Goal: Information Seeking & Learning: Check status

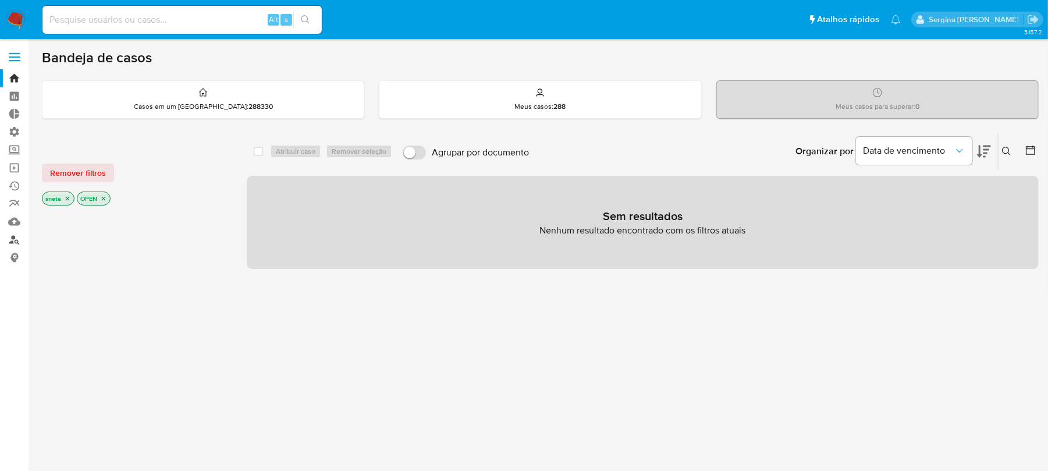
click at [15, 244] on link "Localizador de pessoas" at bounding box center [69, 239] width 138 height 18
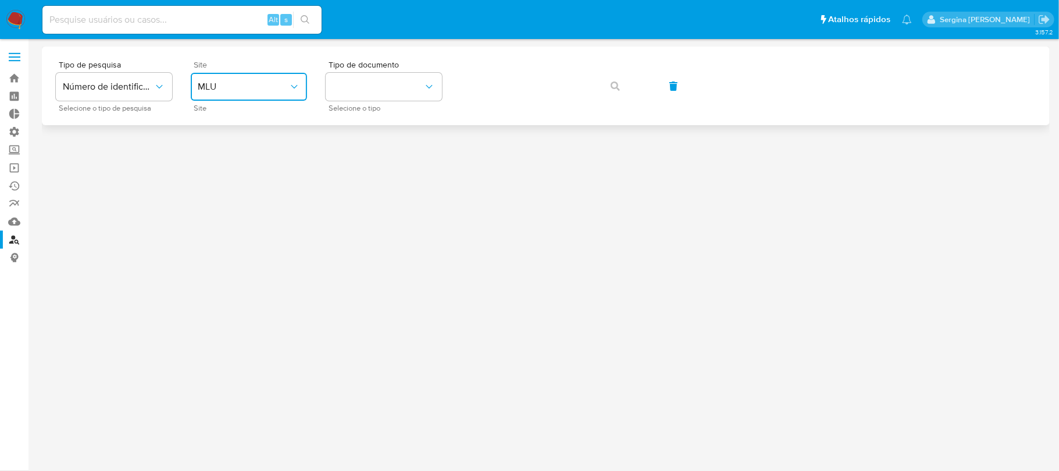
click at [264, 94] on button "MLU" at bounding box center [249, 87] width 116 height 28
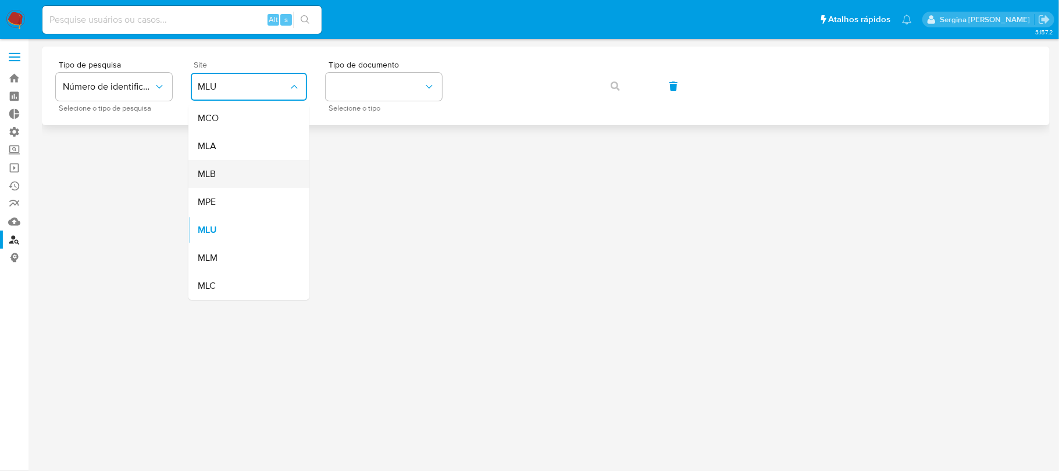
click at [226, 170] on div "MLB" at bounding box center [245, 174] width 95 height 28
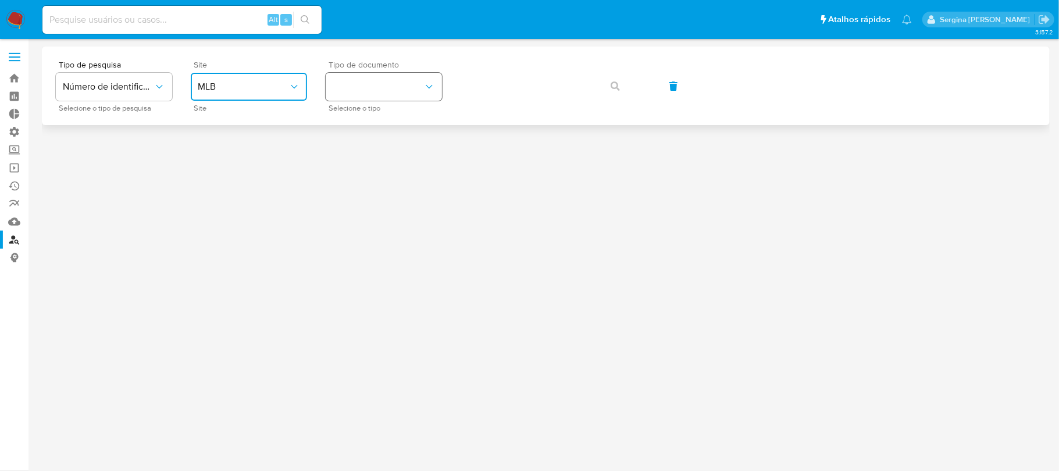
click at [364, 90] on button "identificationType" at bounding box center [384, 87] width 116 height 28
click at [387, 131] on div "CNPJ CNPJ" at bounding box center [380, 124] width 95 height 40
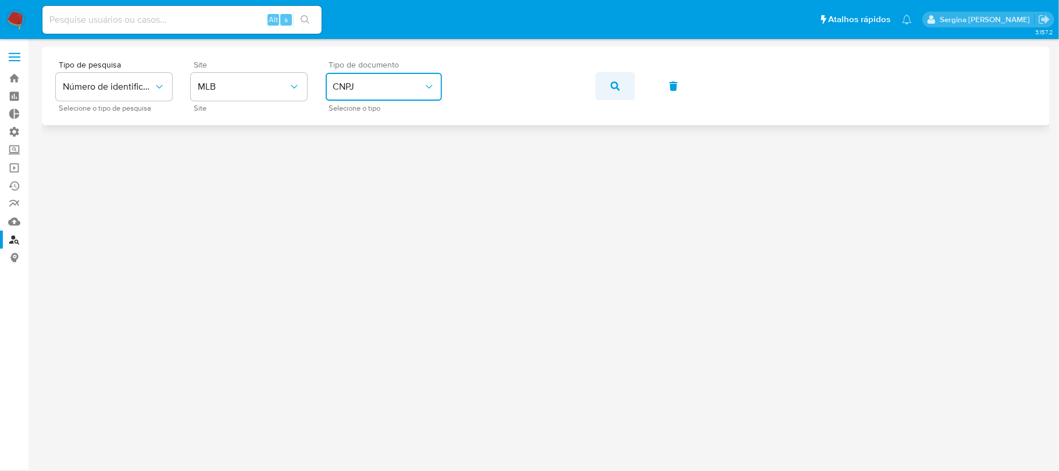
click at [607, 87] on button "button" at bounding box center [616, 86] width 40 height 28
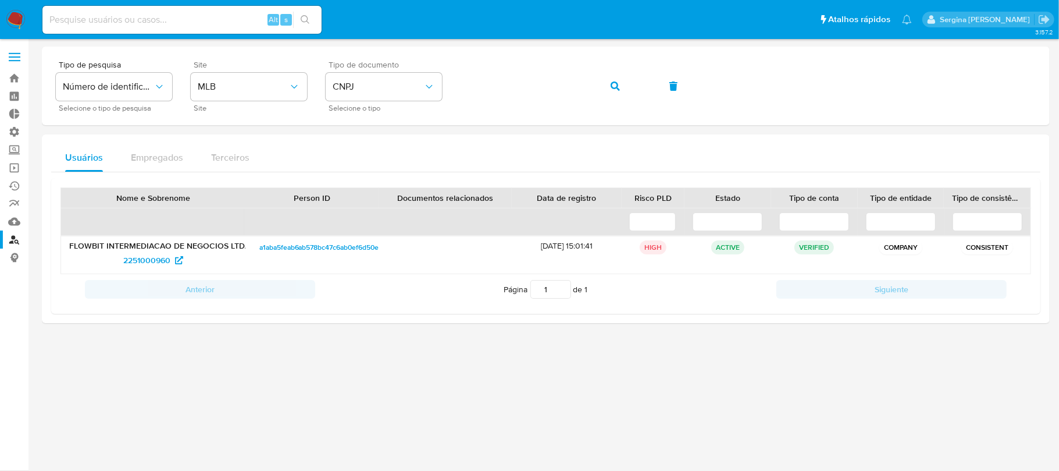
click at [977, 128] on div "Tipo de pesquisa Número de identificação Selecione o tipo de pesquisa Site MLB …" at bounding box center [546, 185] width 1008 height 276
click at [302, 247] on span "a1aba5feab6ab578bc47c6ab0ef6d50e" at bounding box center [319, 247] width 120 height 14
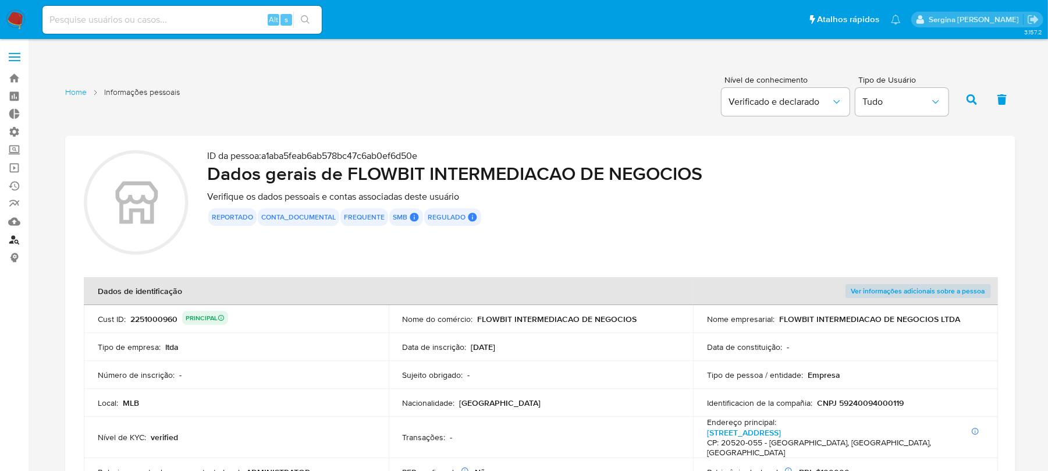
click at [15, 238] on link "Localizador de pessoas" at bounding box center [69, 239] width 138 height 18
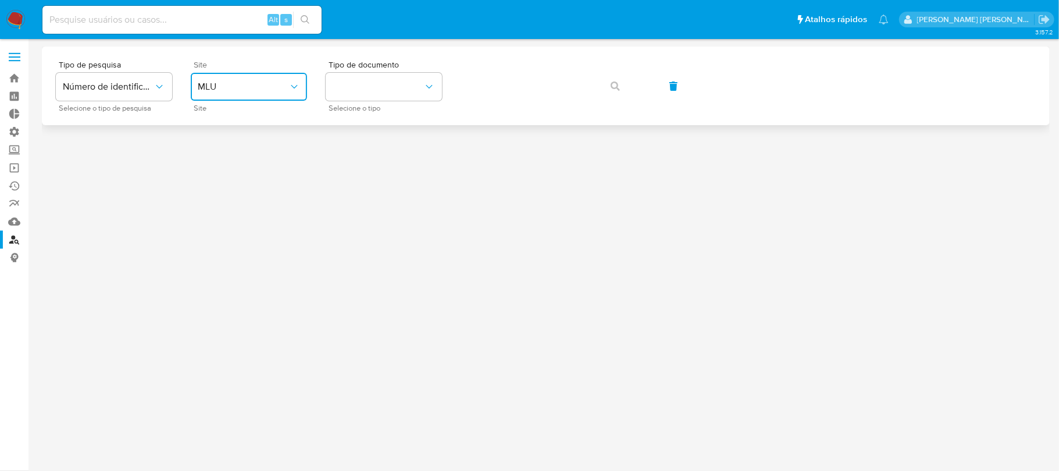
click at [259, 85] on span "MLU" at bounding box center [243, 87] width 91 height 12
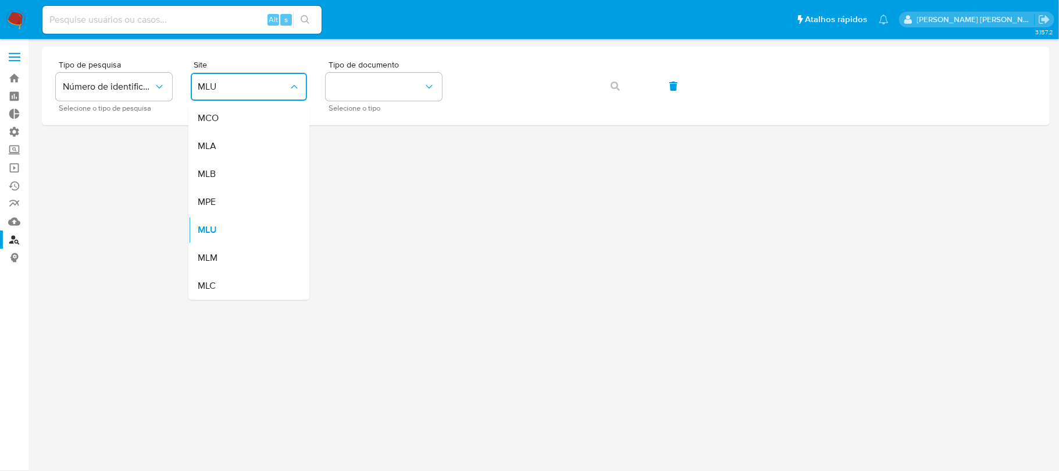
click at [235, 180] on div "MLB" at bounding box center [245, 174] width 95 height 28
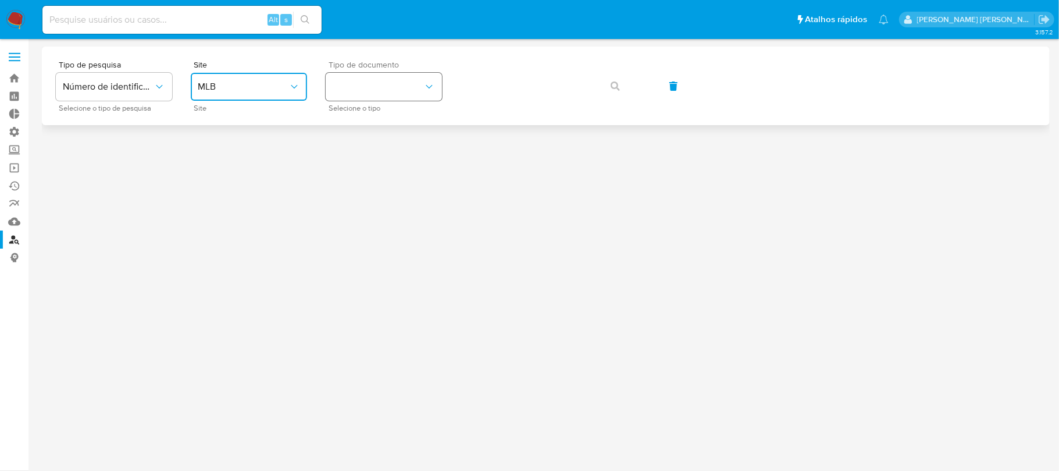
click at [378, 88] on button "identificationType" at bounding box center [384, 87] width 116 height 28
click at [366, 127] on div "CNPJ CNPJ" at bounding box center [380, 124] width 95 height 40
click at [380, 87] on div "Tipo de pesquisa Número de identificação Selecione o tipo de pesquisa Site MLB …" at bounding box center [546, 85] width 980 height 51
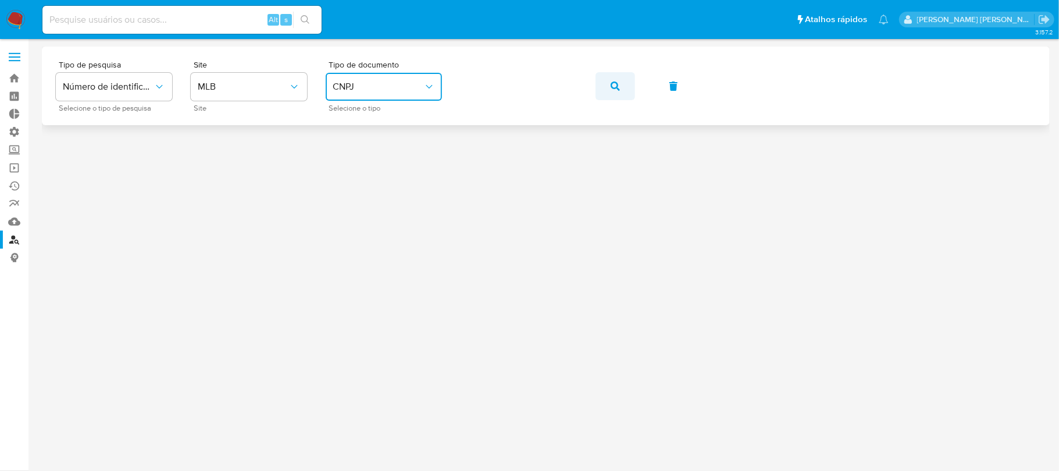
click at [611, 87] on icon "button" at bounding box center [615, 85] width 9 height 9
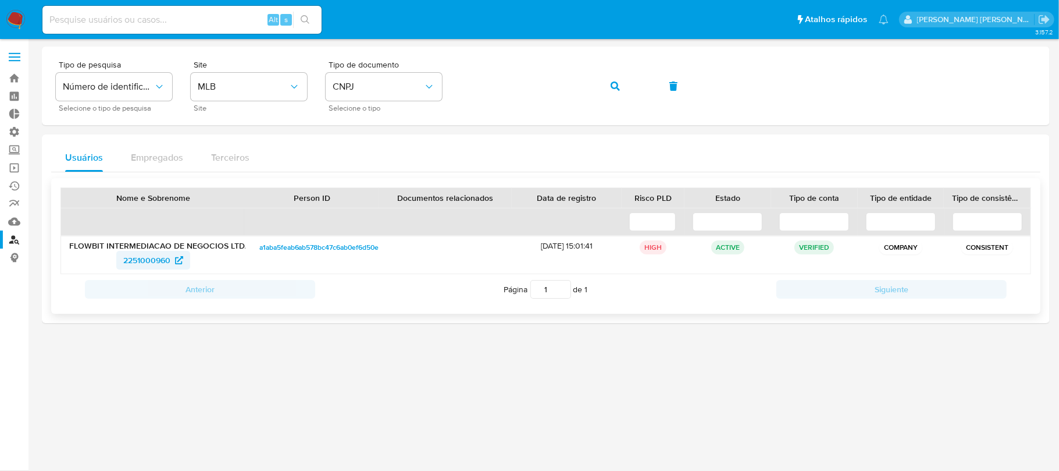
click at [133, 264] on span "2251000960" at bounding box center [146, 260] width 47 height 19
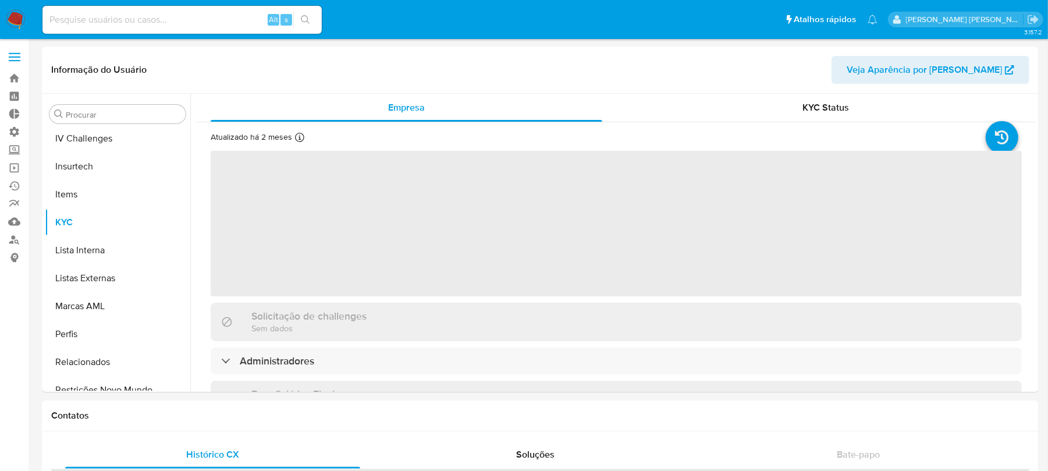
scroll to position [519, 0]
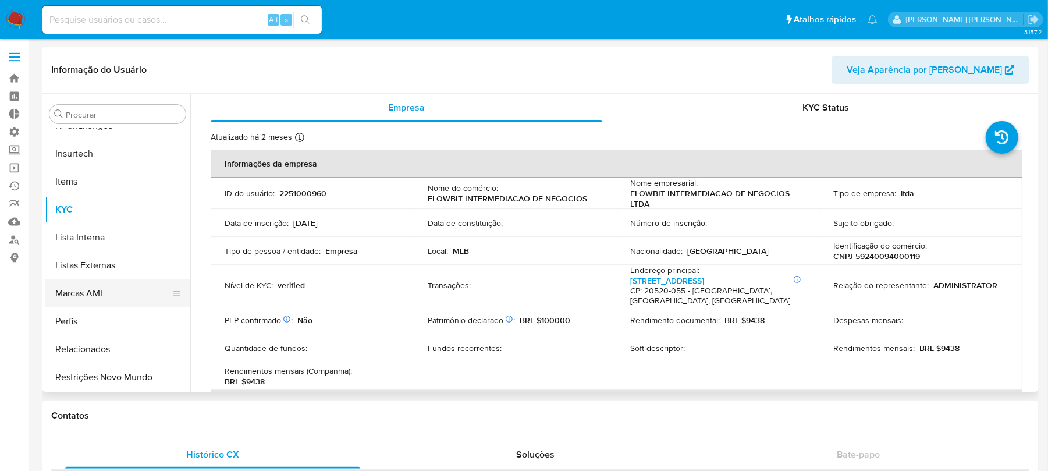
select select "10"
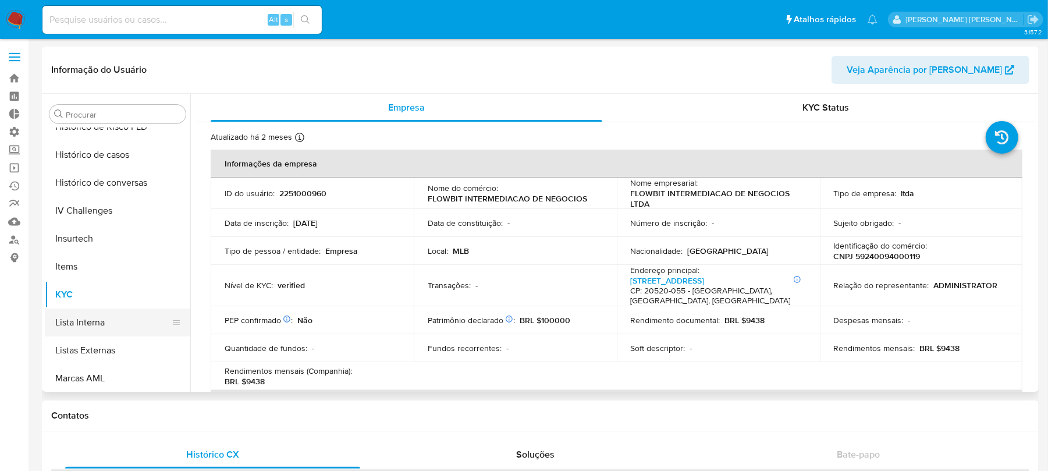
scroll to position [364, 0]
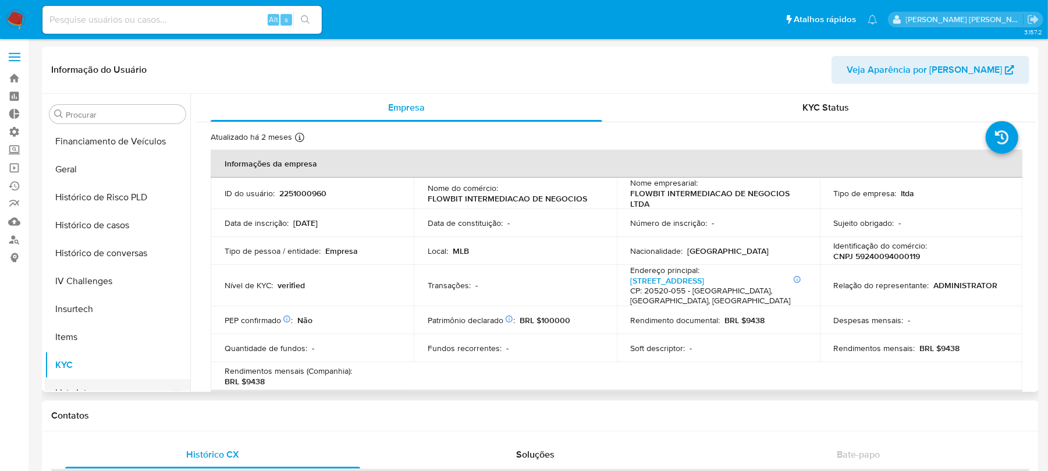
click at [101, 224] on button "Histórico de casos" at bounding box center [117, 225] width 145 height 28
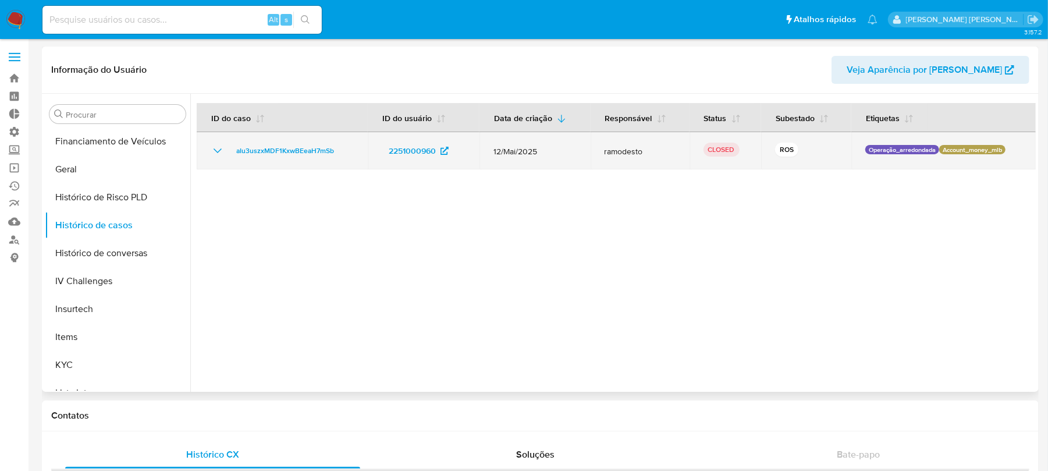
click at [213, 152] on icon "Mostrar/Ocultar" at bounding box center [218, 151] width 14 height 14
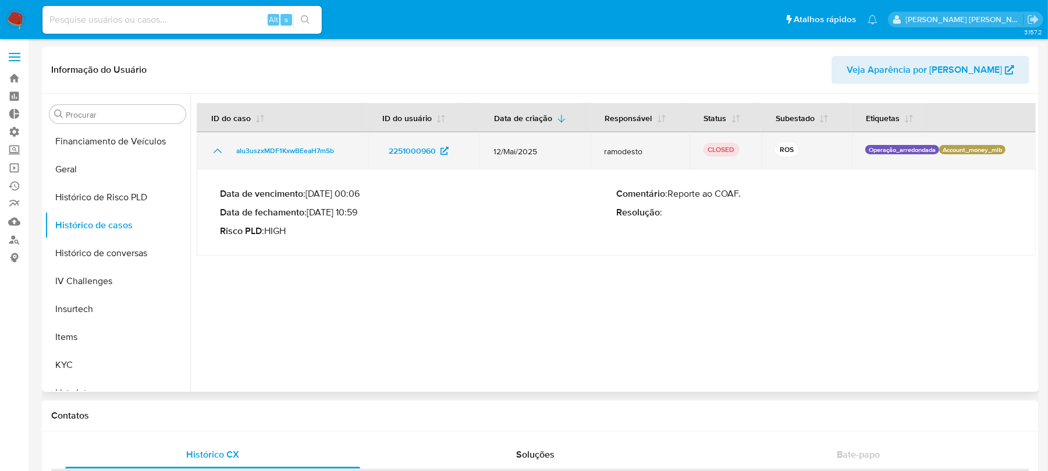
click at [215, 154] on icon "Mostrar/Ocultar" at bounding box center [218, 151] width 14 height 14
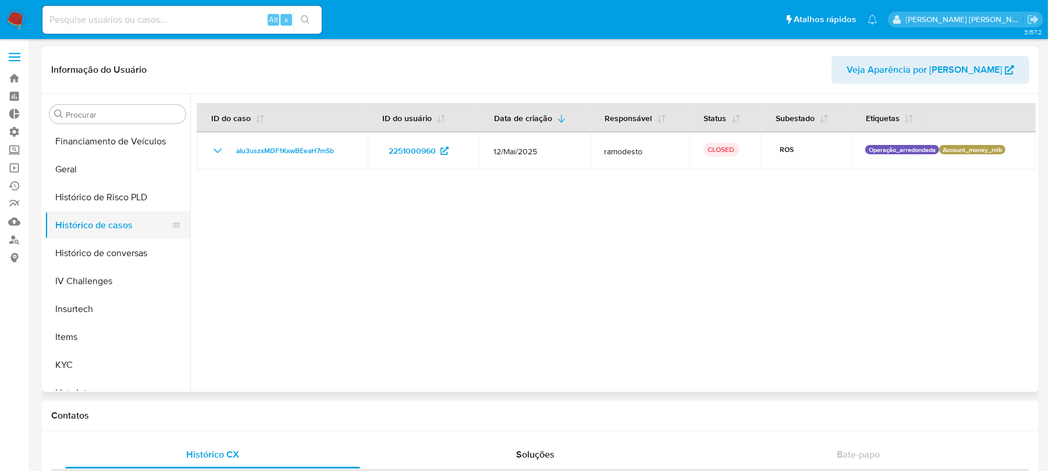
click at [106, 225] on button "Histórico de casos" at bounding box center [113, 225] width 136 height 28
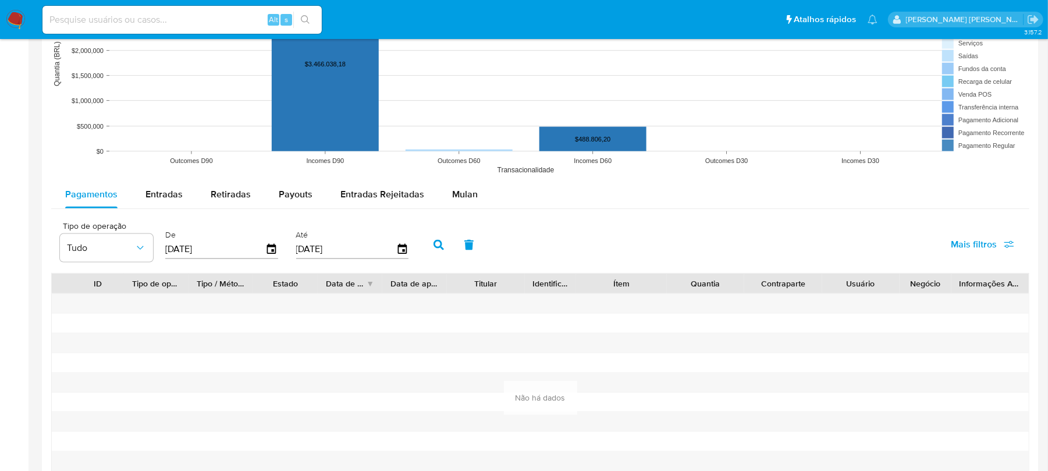
scroll to position [931, 0]
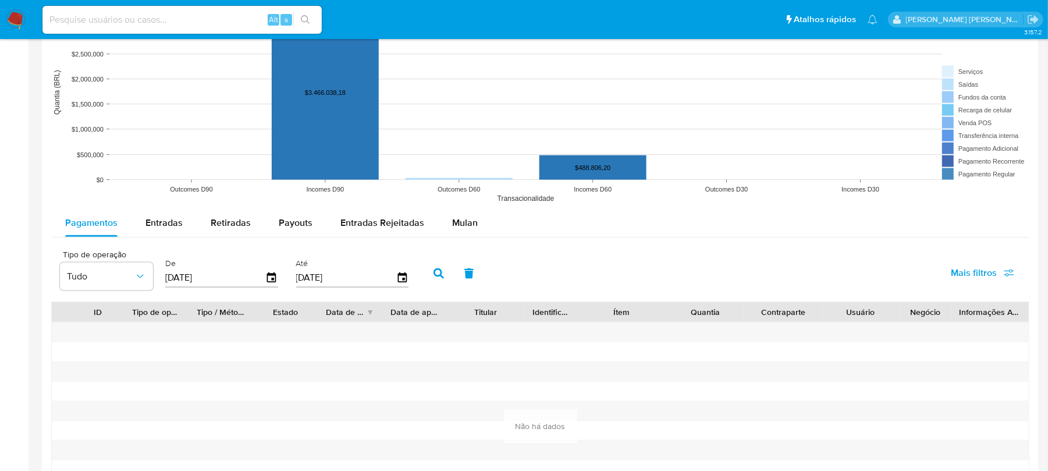
click at [230, 287] on input "[DATE]" at bounding box center [215, 277] width 100 height 19
click at [434, 278] on icon "button" at bounding box center [438, 273] width 10 height 10
click at [111, 280] on span "Tudo" at bounding box center [100, 276] width 67 height 12
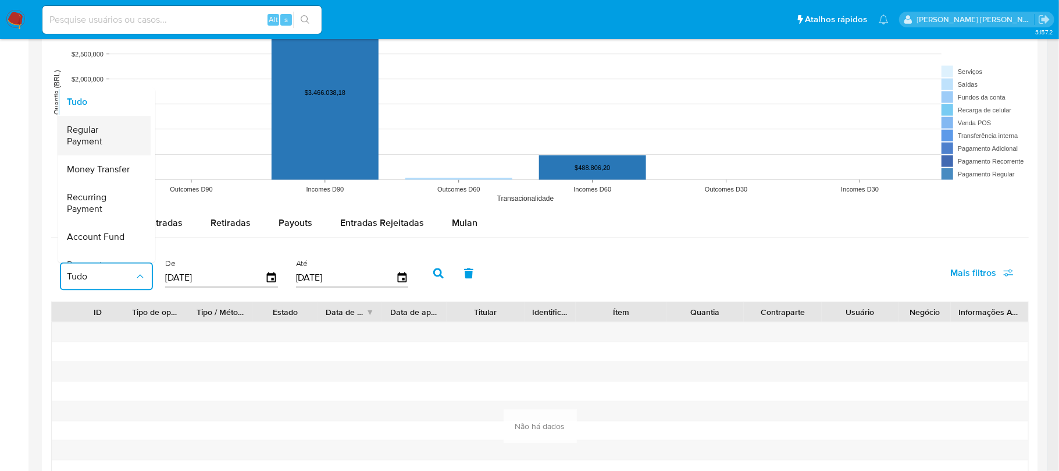
click at [86, 147] on span "Regular Payment" at bounding box center [100, 135] width 67 height 23
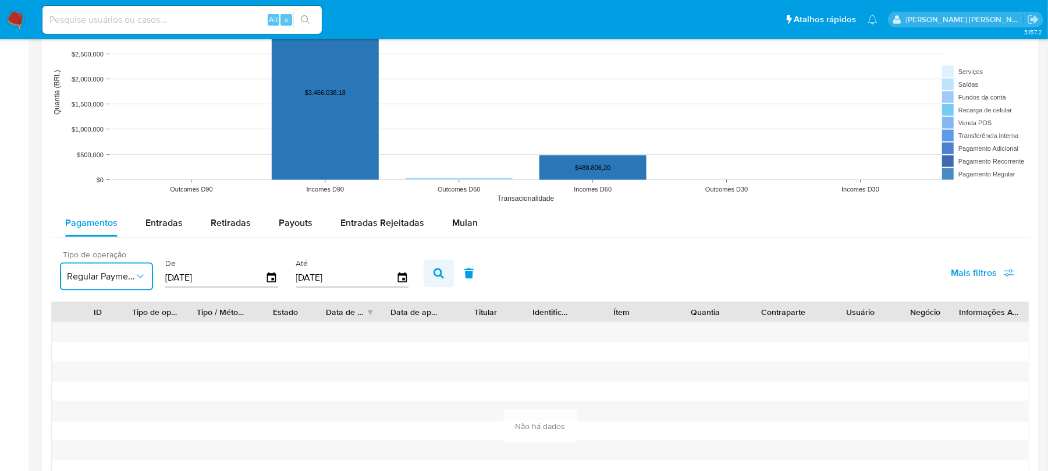
click at [428, 277] on button "button" at bounding box center [438, 273] width 30 height 28
click at [154, 226] on span "Entradas" at bounding box center [163, 222] width 37 height 13
select select "10"
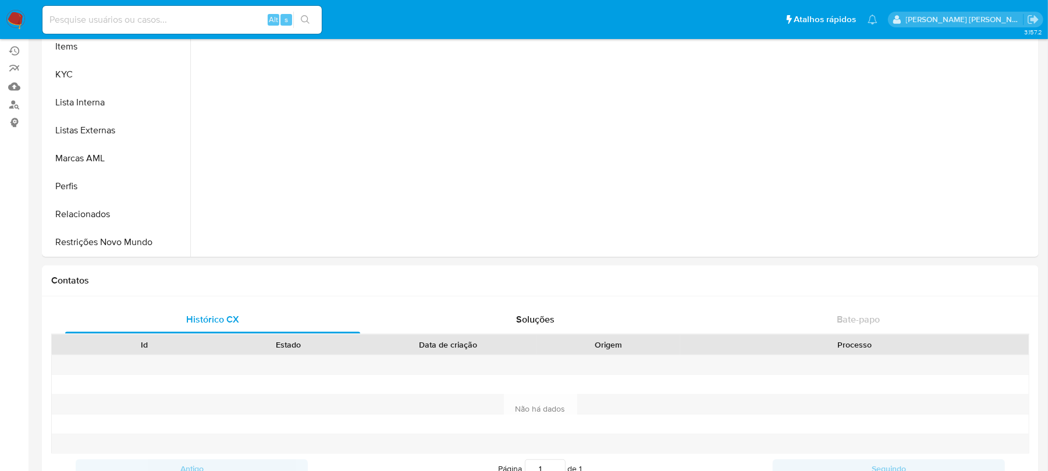
scroll to position [0, 0]
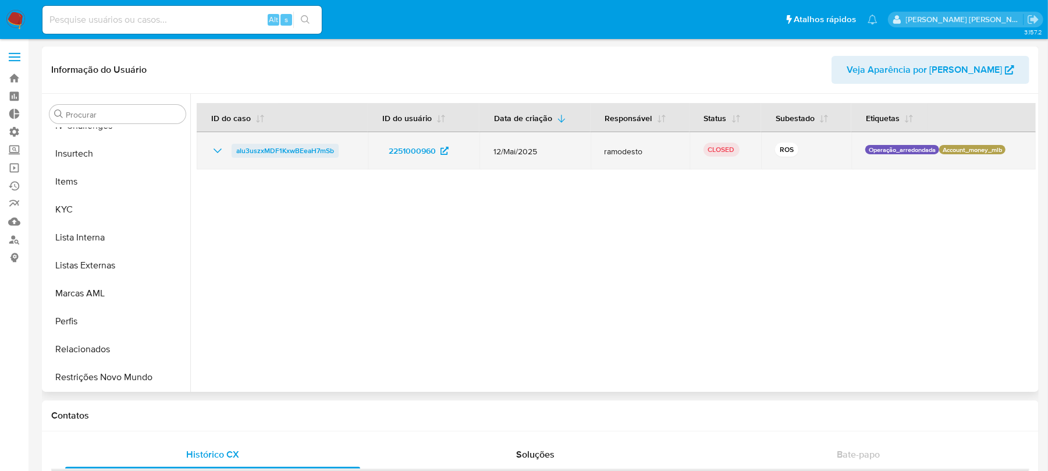
click at [248, 147] on span "aIu3uszxMDF1KxwBEeaH7mSb" at bounding box center [285, 151] width 98 height 14
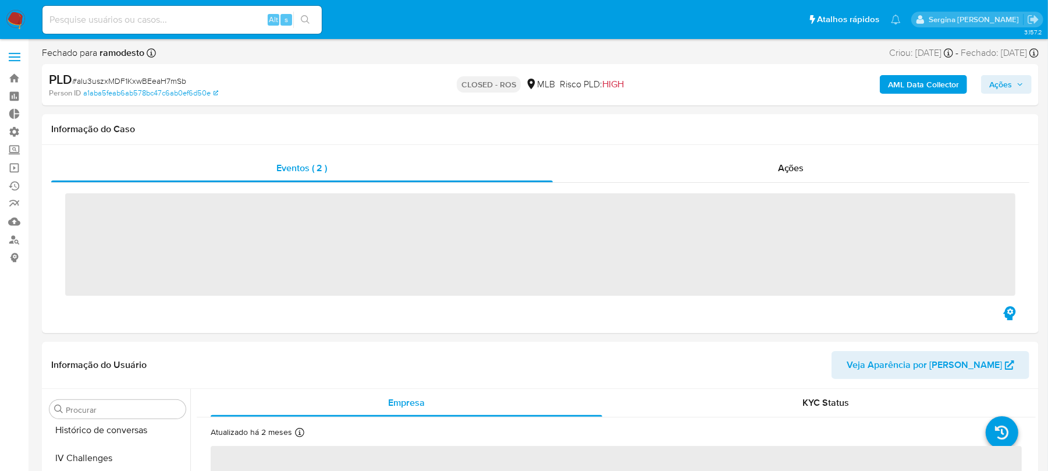
scroll to position [519, 0]
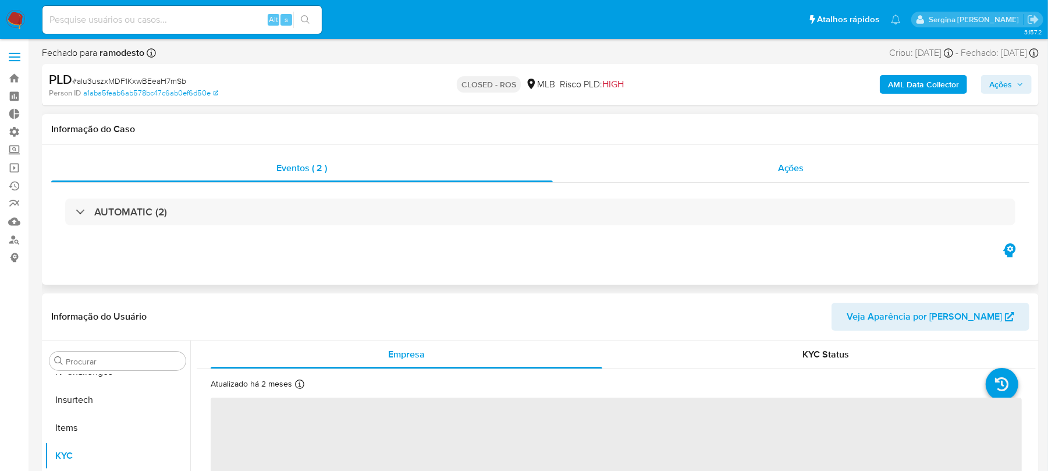
click at [779, 165] on span "Ações" at bounding box center [791, 167] width 26 height 13
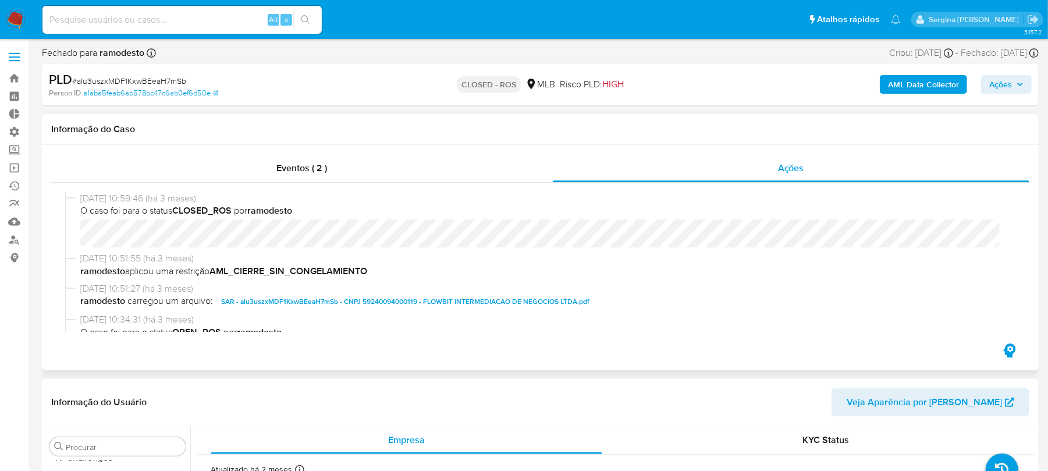
select select "10"
click at [440, 301] on span "SAR - aIu3uszxMDF1KxwBEeaH7mSb - CNPJ 59240094000119 - FLOWBIT INTERMEDIACAO DE…" at bounding box center [405, 301] width 368 height 14
click at [356, 301] on span "SAR - aIu3uszxMDF1KxwBEeaH7mSb - CNPJ 59240094000119 - FLOWBIT INTERMEDIACAO DE…" at bounding box center [405, 301] width 368 height 14
drag, startPoint x: 386, startPoint y: 273, endPoint x: 87, endPoint y: 268, distance: 299.0
click at [87, 268] on span "ramodesto aplicou uma restrição AML_CIERRE_SIN_CONGELAMIENTO" at bounding box center [545, 271] width 930 height 13
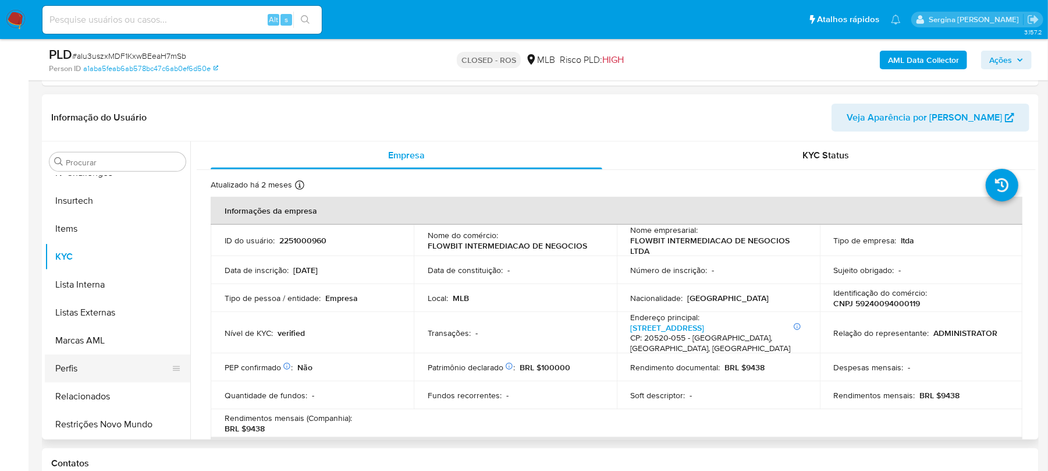
scroll to position [387, 0]
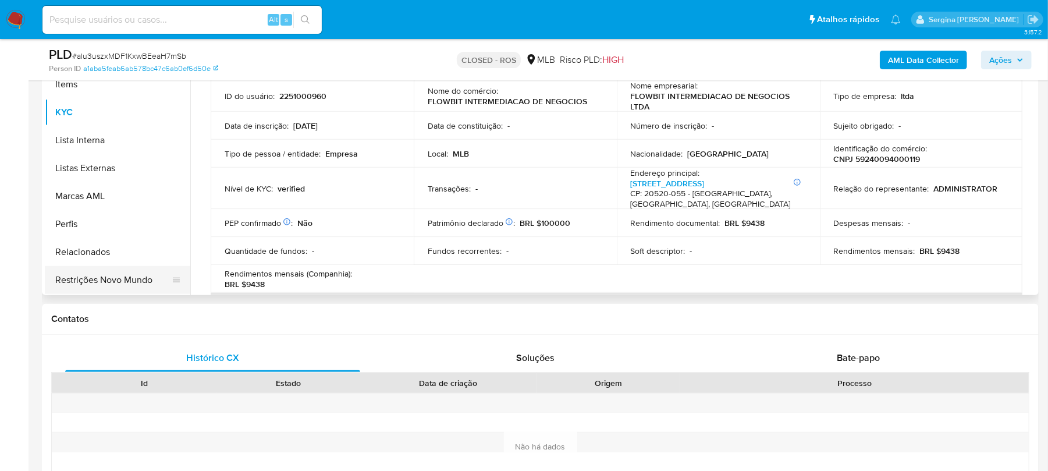
click at [126, 280] on button "Restrições Novo Mundo" at bounding box center [113, 280] width 136 height 28
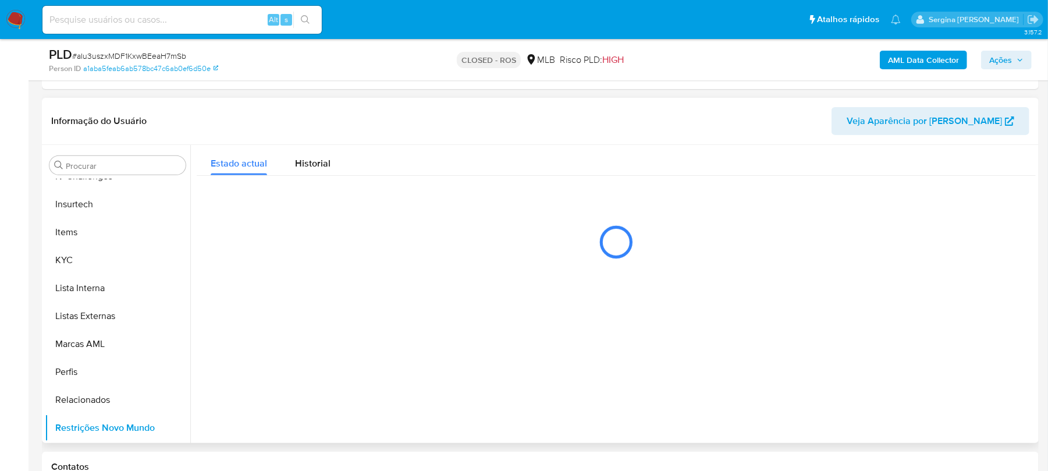
scroll to position [233, 0]
